Goal: Information Seeking & Learning: Learn about a topic

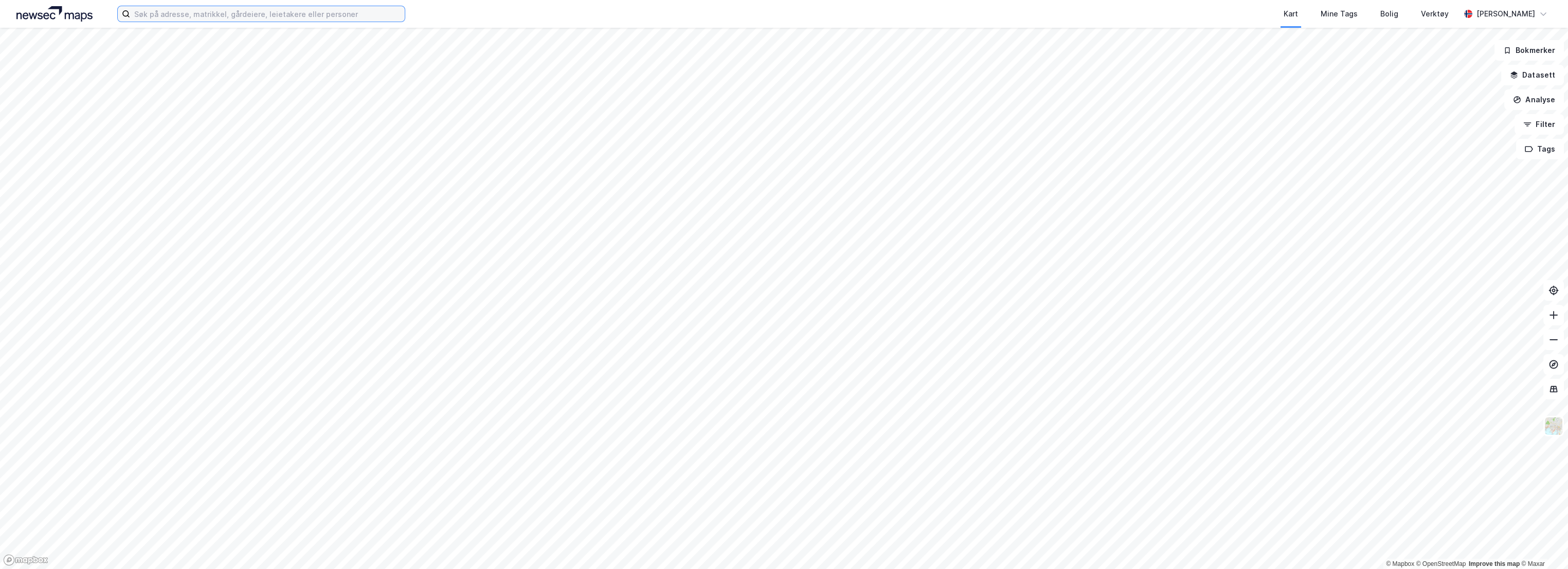
click at [235, 13] on input at bounding box center [267, 13] width 274 height 15
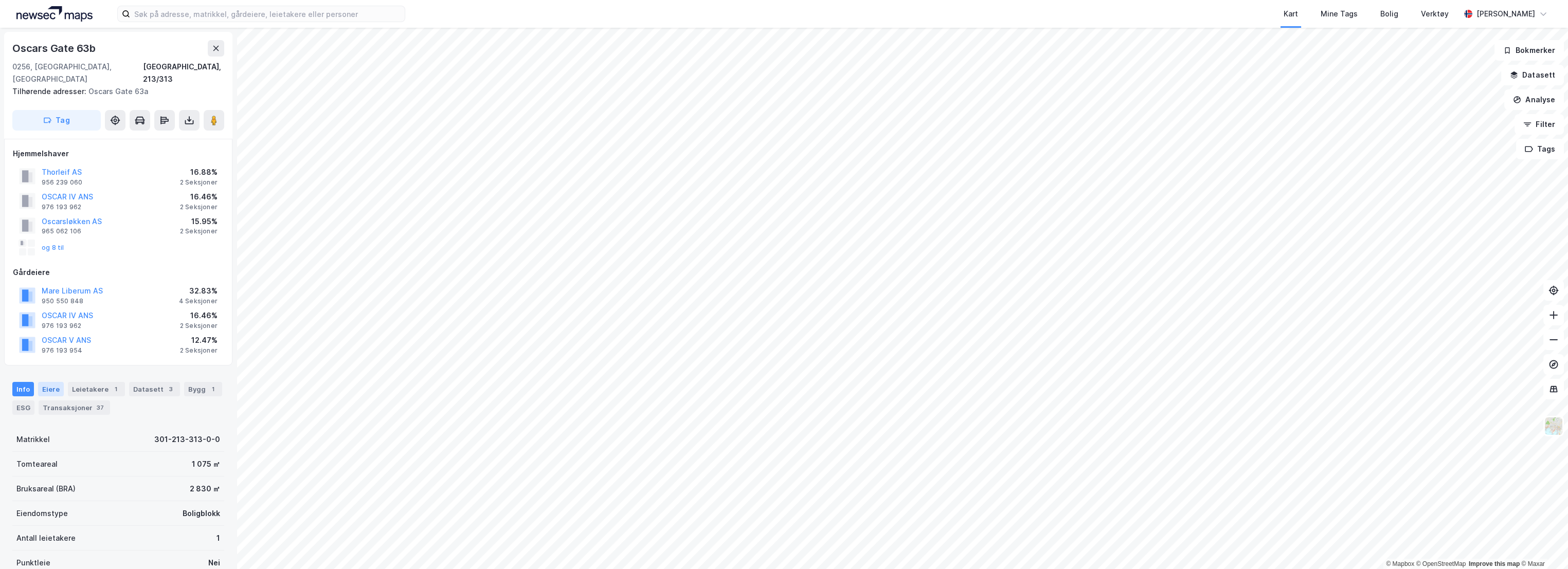
click at [55, 382] on div "Eiere" at bounding box center [50, 389] width 26 height 14
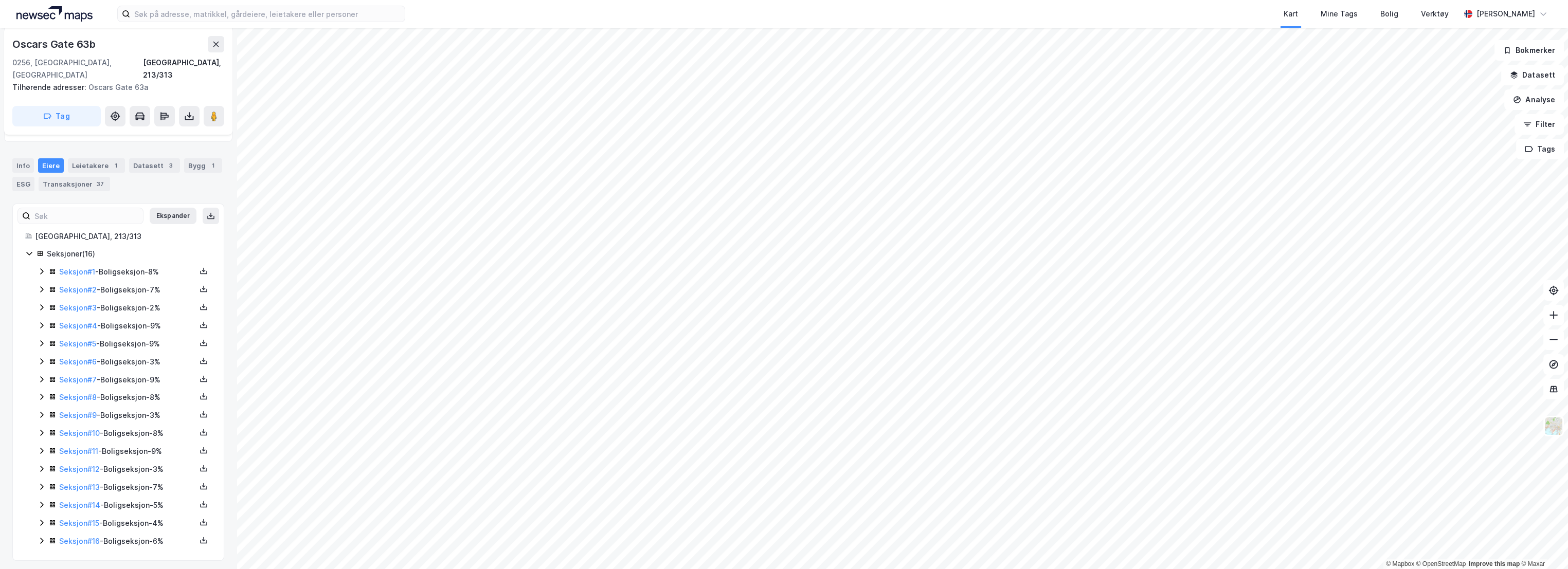
scroll to position [225, 0]
click at [335, 13] on input at bounding box center [267, 13] width 274 height 15
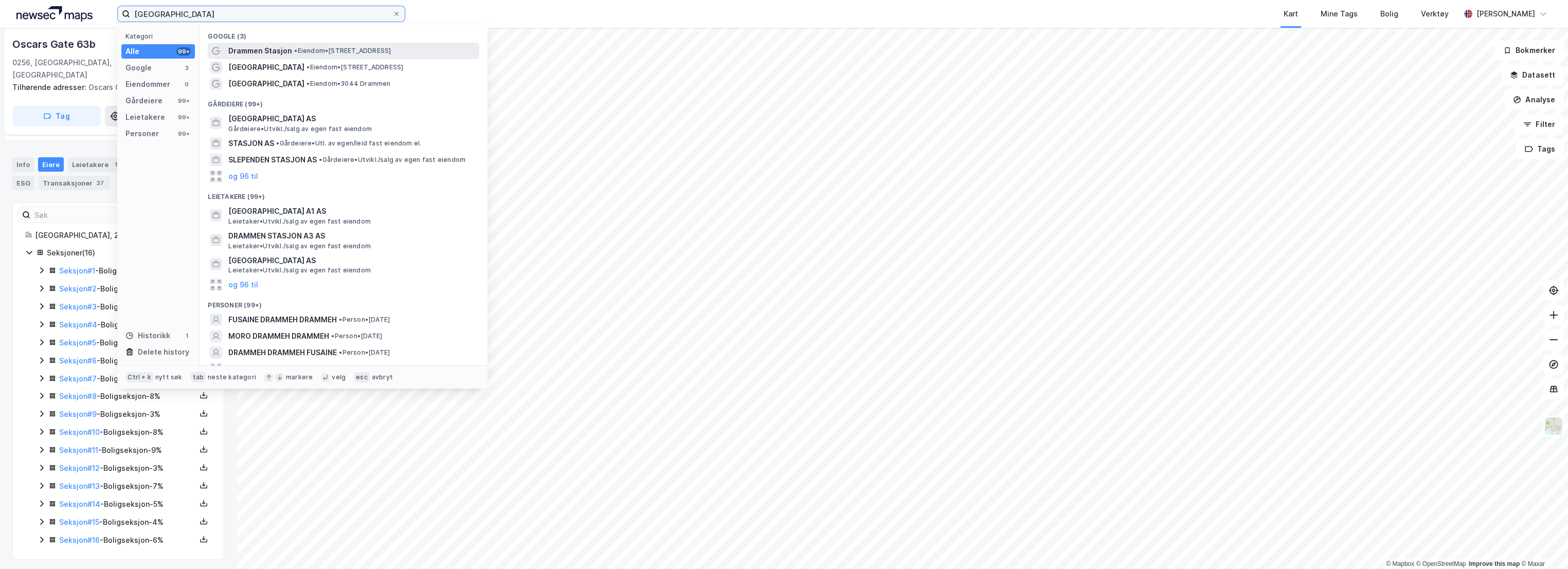
type input "[GEOGRAPHIC_DATA]"
click at [366, 44] on div "Drammen Stasjon • Eiendom • [STREET_ADDRESS]" at bounding box center [352, 50] width 249 height 13
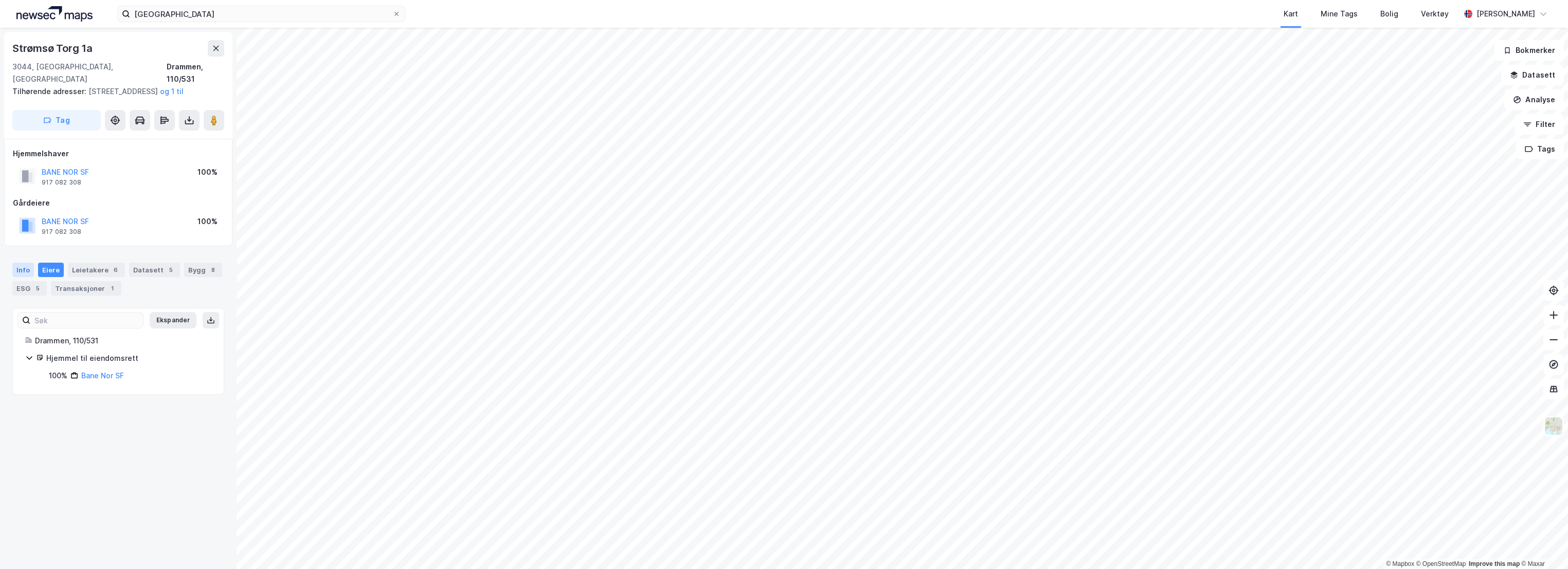
click at [18, 267] on div "Info" at bounding box center [23, 269] width 22 height 14
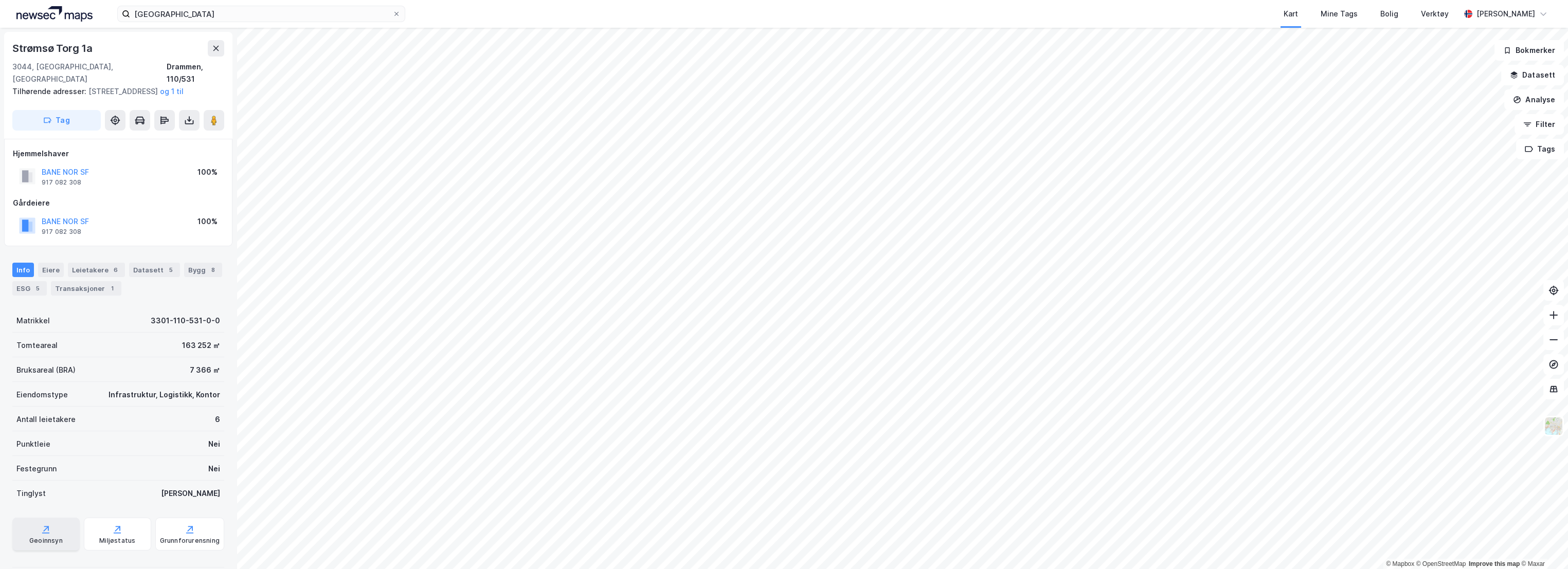
click at [62, 525] on div "Geoinnsyn" at bounding box center [46, 534] width 67 height 33
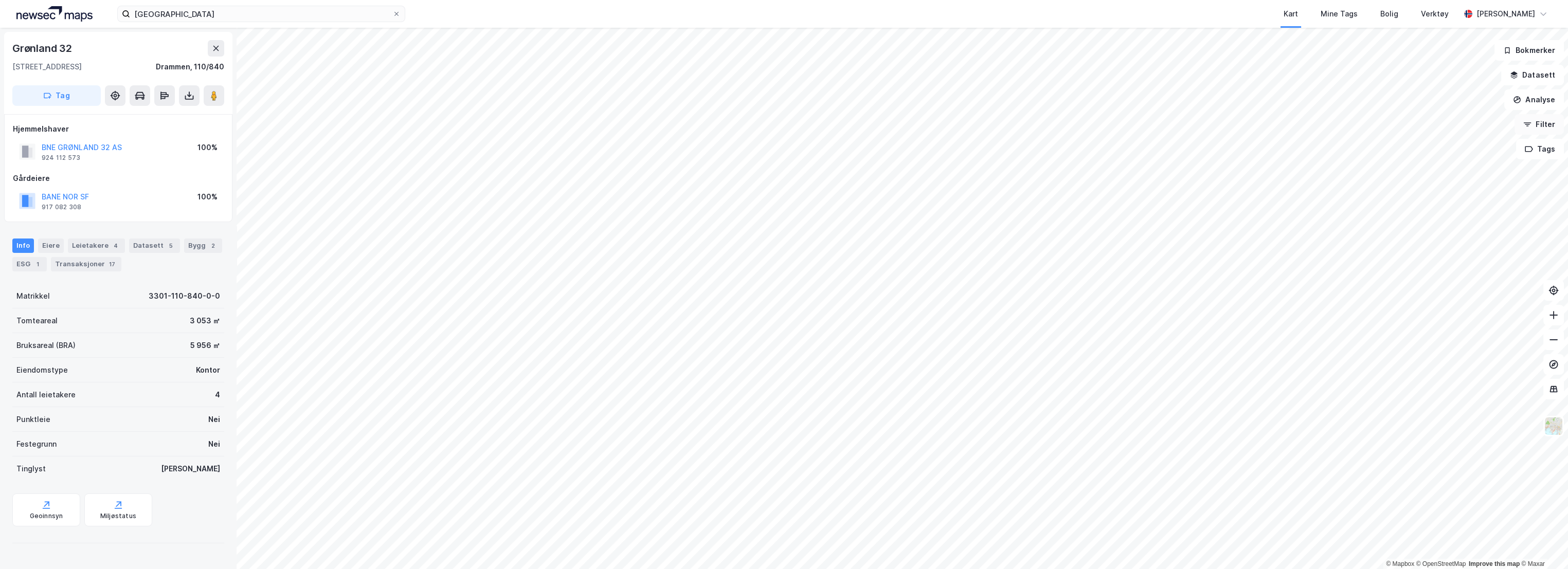
click at [1543, 120] on button "Filter" at bounding box center [1539, 124] width 49 height 21
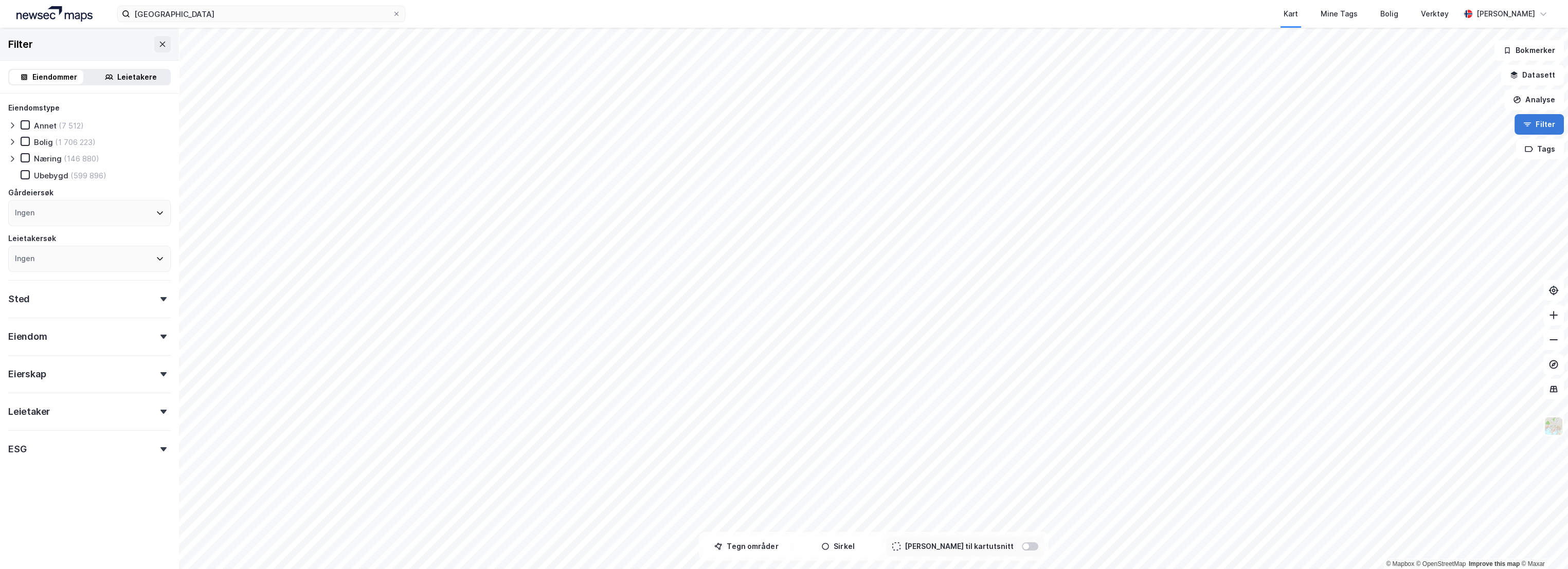
click at [1543, 120] on button "Filter" at bounding box center [1539, 124] width 49 height 21
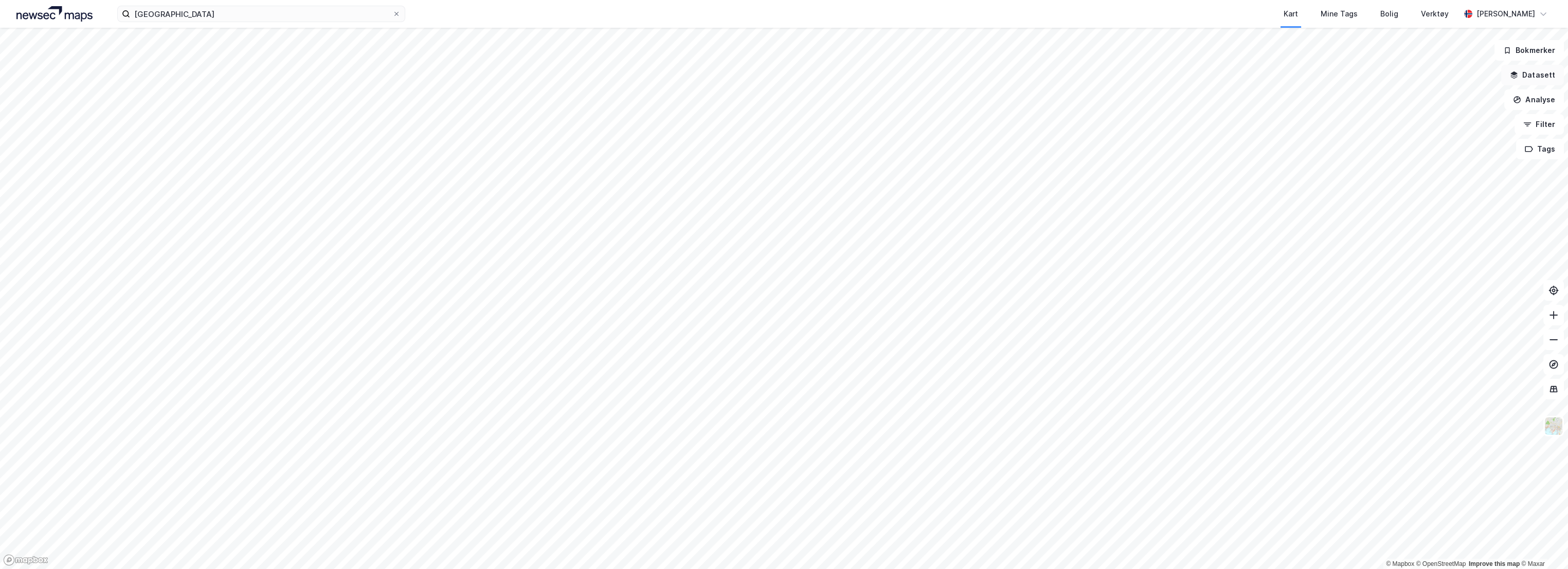
click at [1529, 77] on button "Datasett" at bounding box center [1532, 75] width 63 height 21
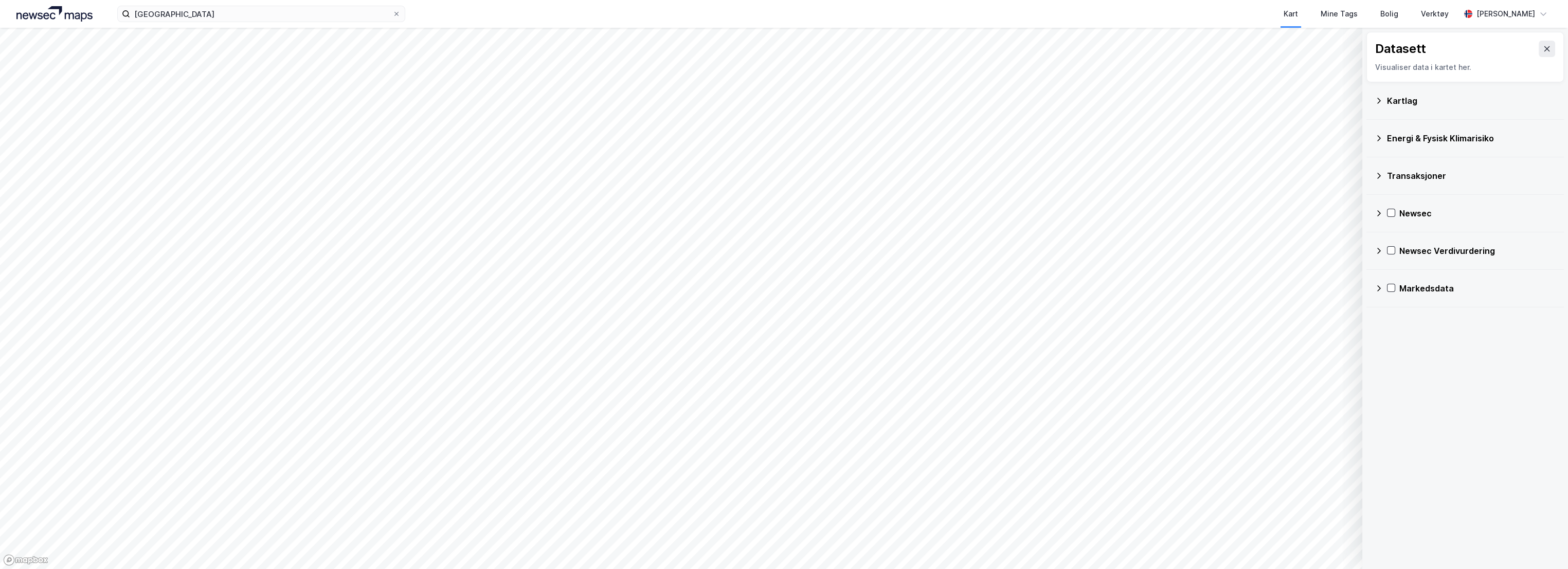
click at [1378, 101] on icon at bounding box center [1378, 101] width 3 height 6
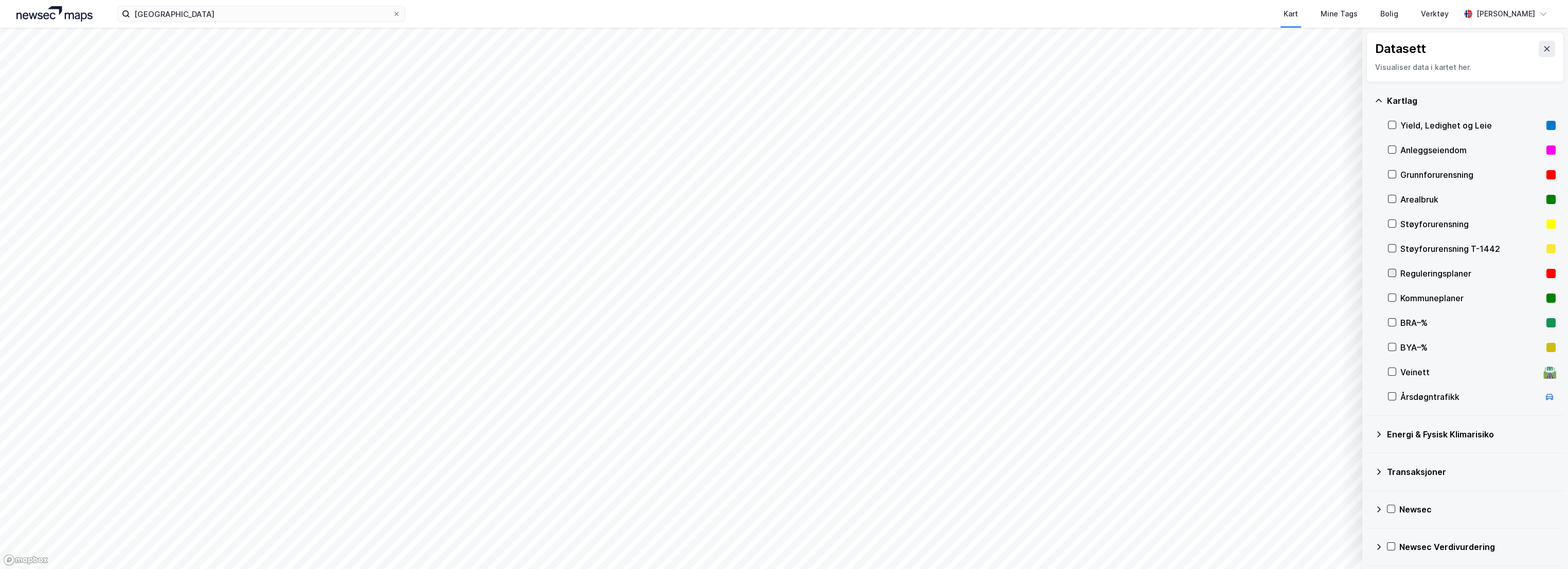
click at [1390, 270] on icon at bounding box center [1392, 272] width 8 height 8
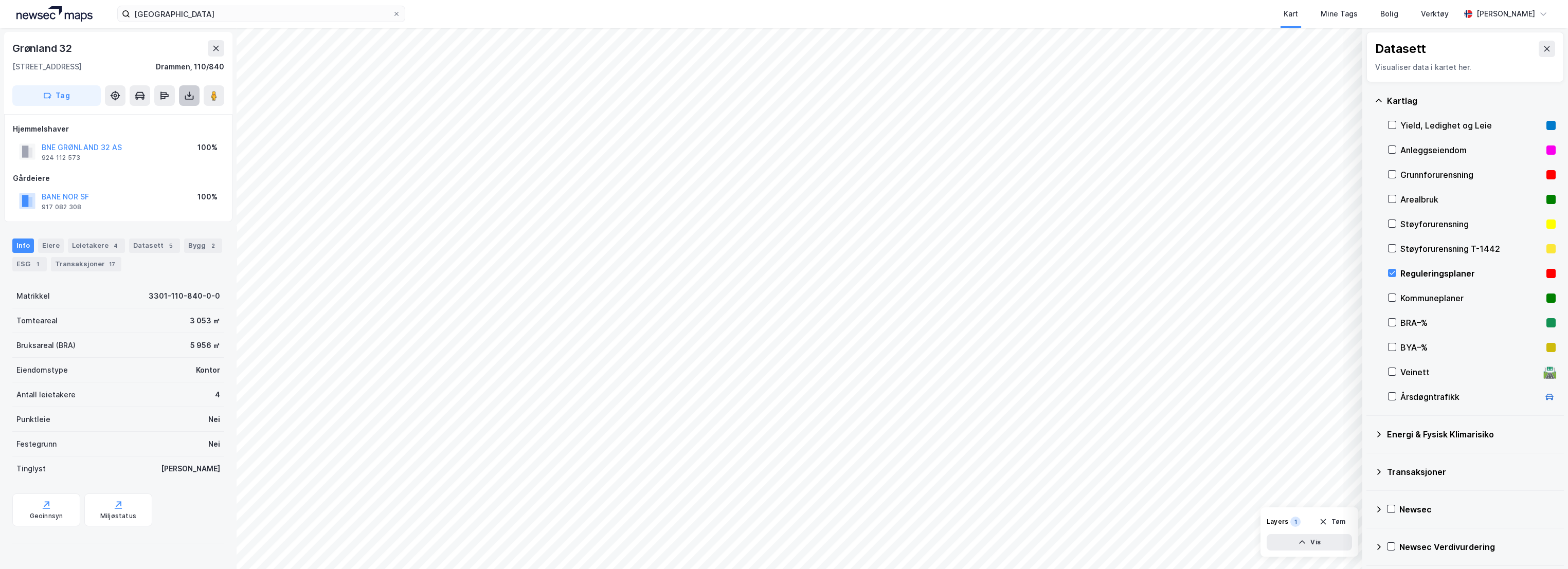
click at [194, 96] on icon at bounding box center [190, 96] width 10 height 10
click at [158, 121] on div "Last ned grunnbok" at bounding box center [144, 116] width 110 height 17
click at [54, 504] on div "Geoinnsyn" at bounding box center [46, 510] width 68 height 33
click at [94, 512] on div "Miljøstatus" at bounding box center [118, 510] width 68 height 33
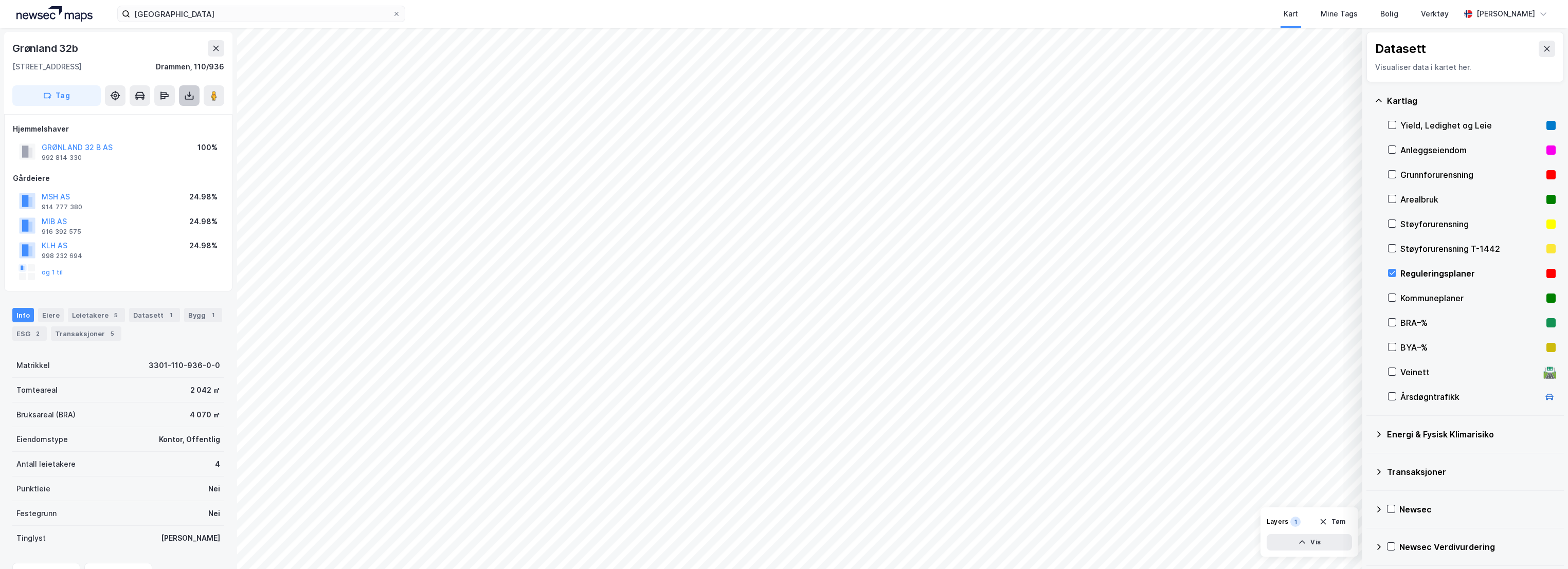
click at [187, 90] on button at bounding box center [189, 96] width 21 height 21
click at [144, 118] on div "Last ned grunnbok" at bounding box center [138, 116] width 60 height 8
click at [47, 317] on div "Eiere" at bounding box center [50, 314] width 26 height 14
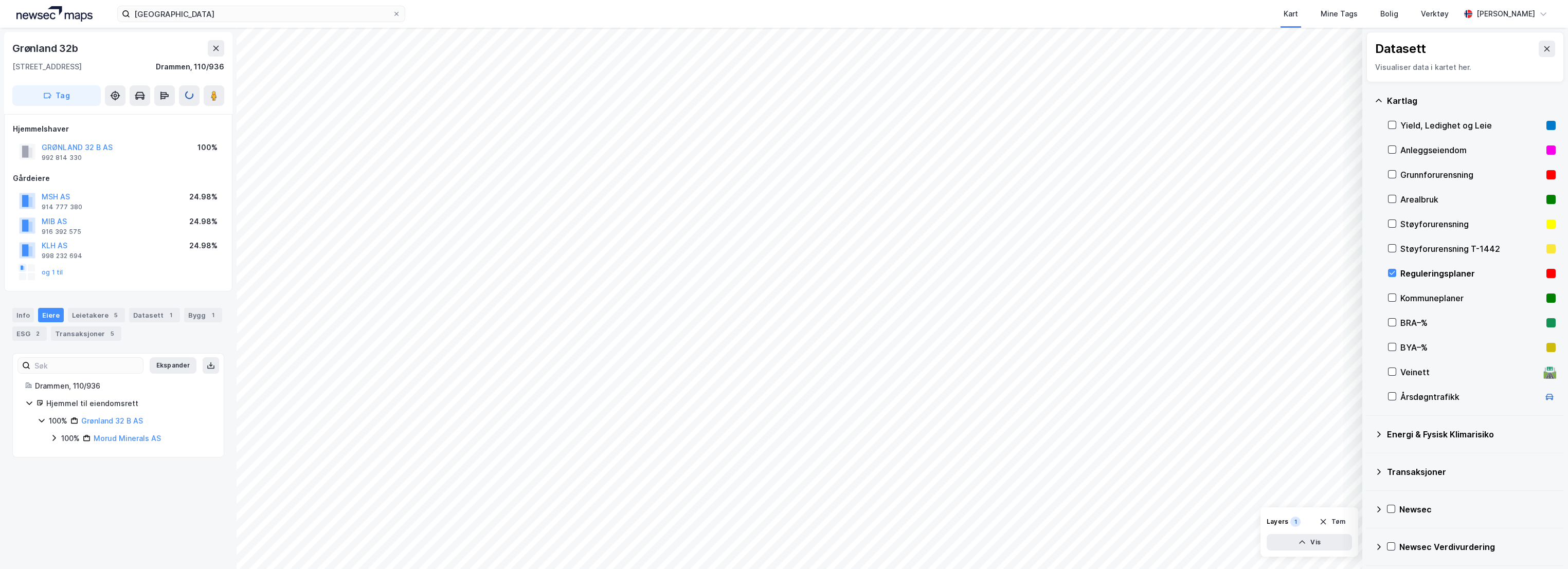
click at [53, 438] on icon at bounding box center [54, 438] width 8 height 8
click at [65, 457] on icon at bounding box center [66, 455] width 8 height 8
click at [68, 494] on icon at bounding box center [66, 490] width 8 height 8
click at [69, 519] on icon at bounding box center [66, 520] width 8 height 8
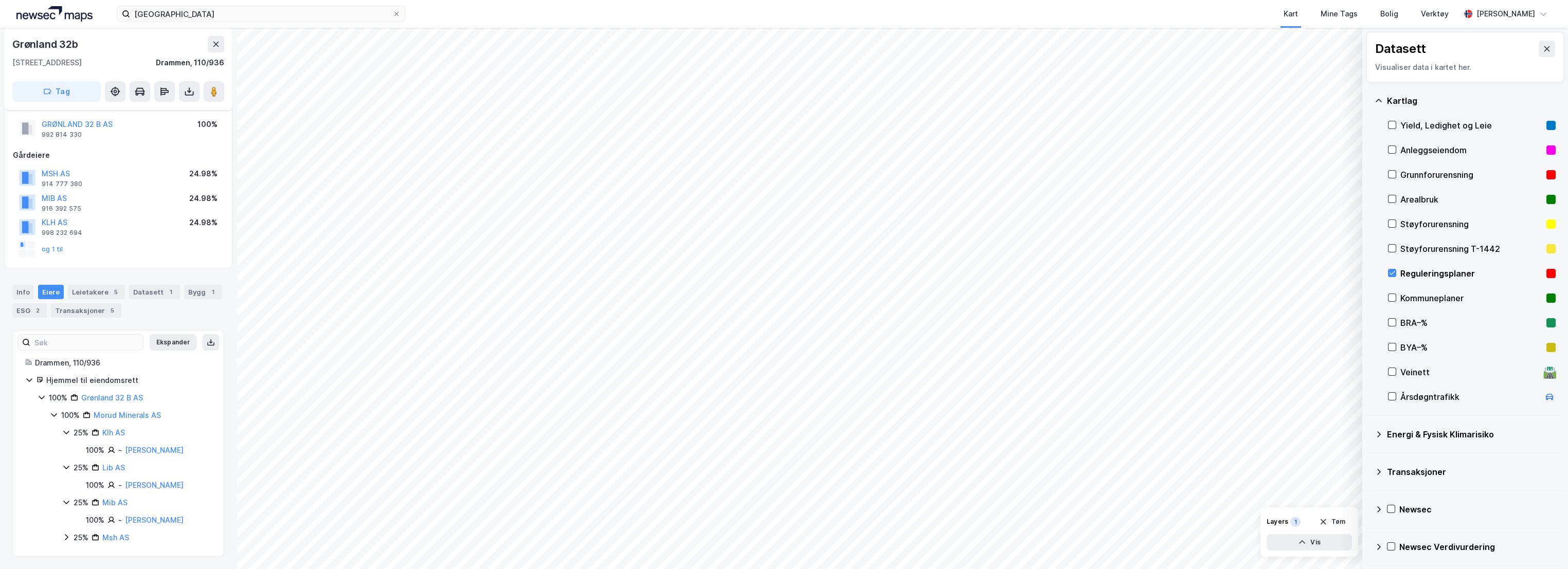
scroll to position [37, 0]
click at [67, 543] on div "25% Msh AS" at bounding box center [137, 537] width 149 height 13
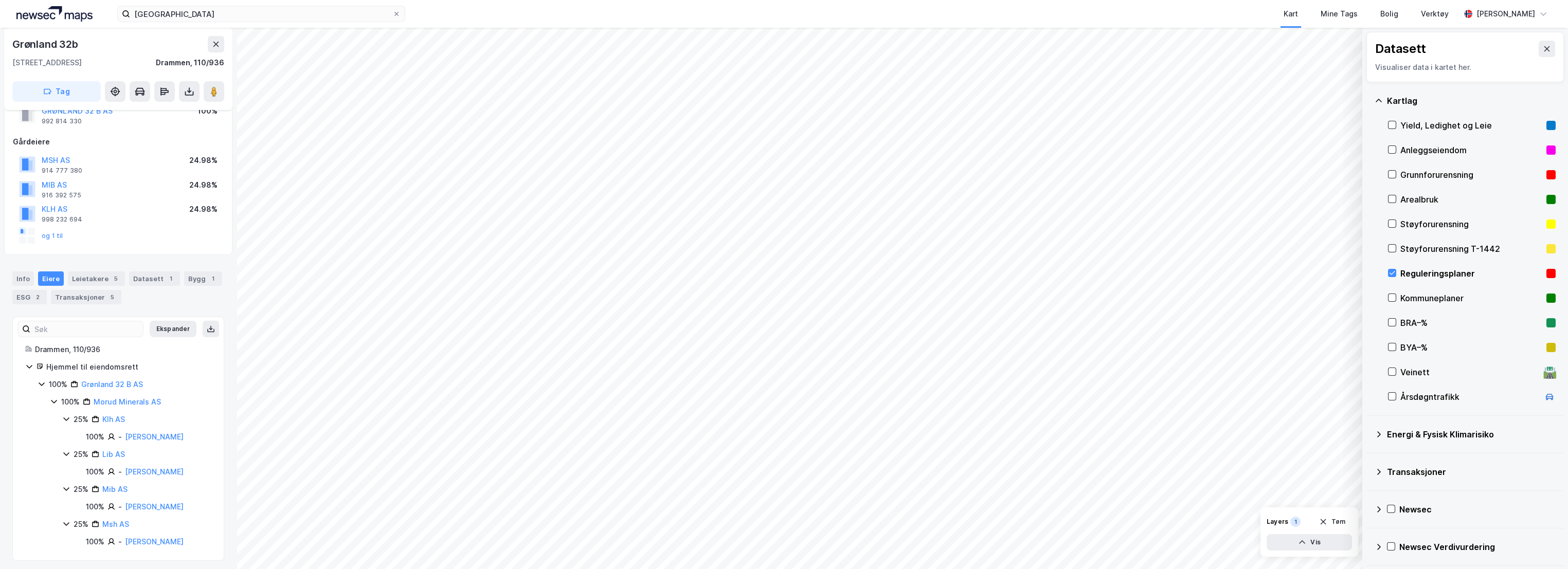
scroll to position [65, 0]
click at [181, 59] on div "Drammen, 110/936" at bounding box center [190, 62] width 69 height 13
